Goal: Complete application form

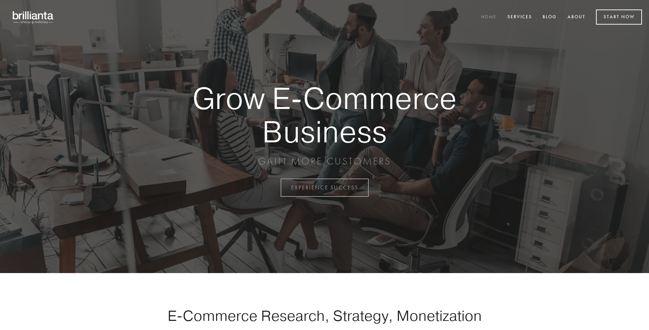
scroll to position [1842, 0]
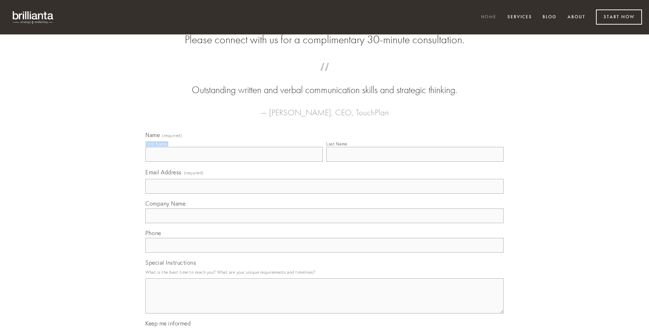
type input "[PERSON_NAME]"
click at [415, 162] on input "Last Name" at bounding box center [414, 154] width 177 height 15
type input "[PERSON_NAME]"
click at [325, 194] on input "Email Address (required)" at bounding box center [324, 186] width 358 height 15
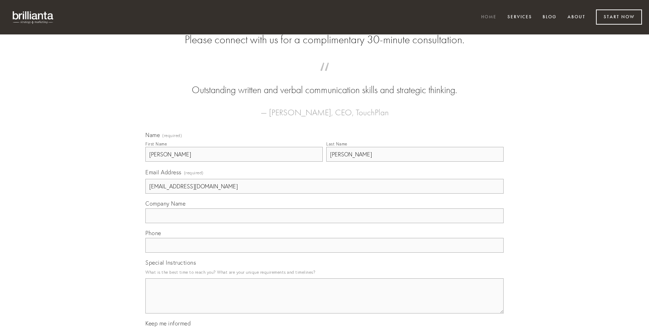
type input "[EMAIL_ADDRESS][DOMAIN_NAME]"
click at [325, 223] on input "Company Name" at bounding box center [324, 215] width 358 height 15
type input "tardus"
click at [325, 253] on input "text" at bounding box center [324, 245] width 358 height 15
click at [325, 302] on textarea "Special Instructions" at bounding box center [324, 295] width 358 height 35
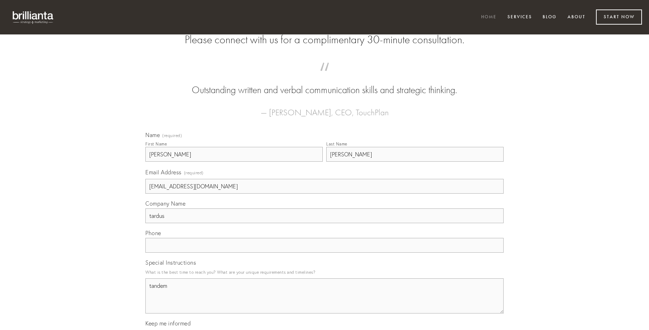
type textarea "tandem"
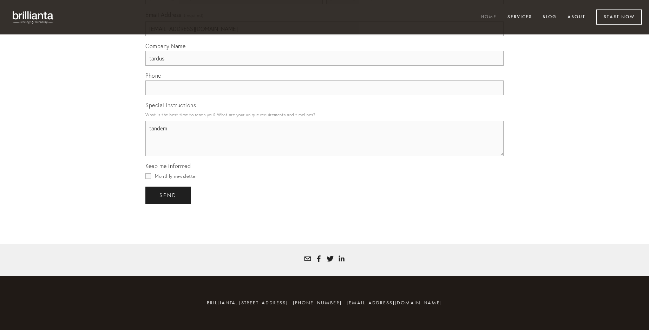
click at [169, 195] on span "send" at bounding box center [168, 195] width 17 height 6
